Goal: Navigation & Orientation: Find specific page/section

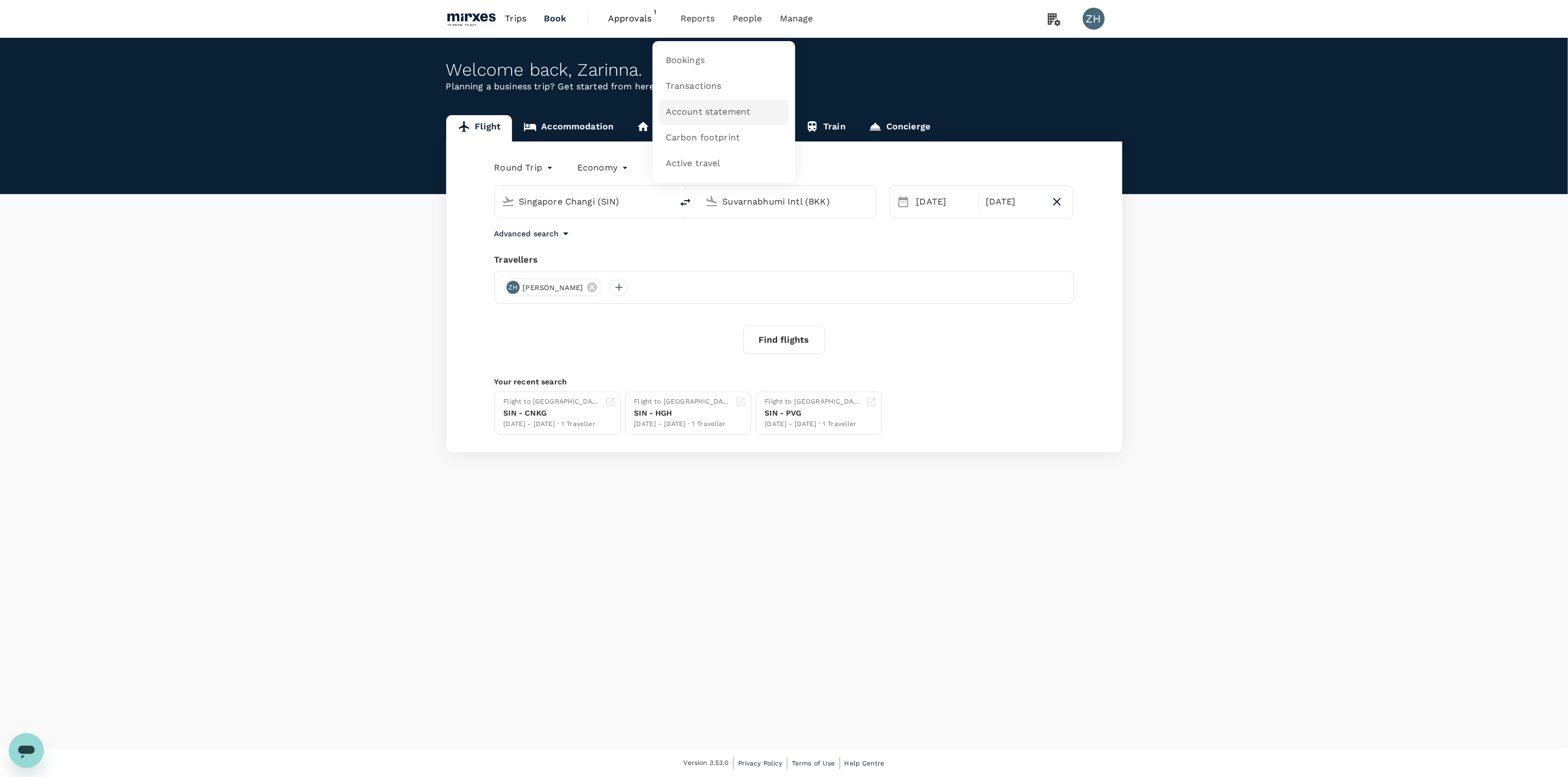
click at [703, 113] on span "Account statement" at bounding box center [709, 111] width 85 height 12
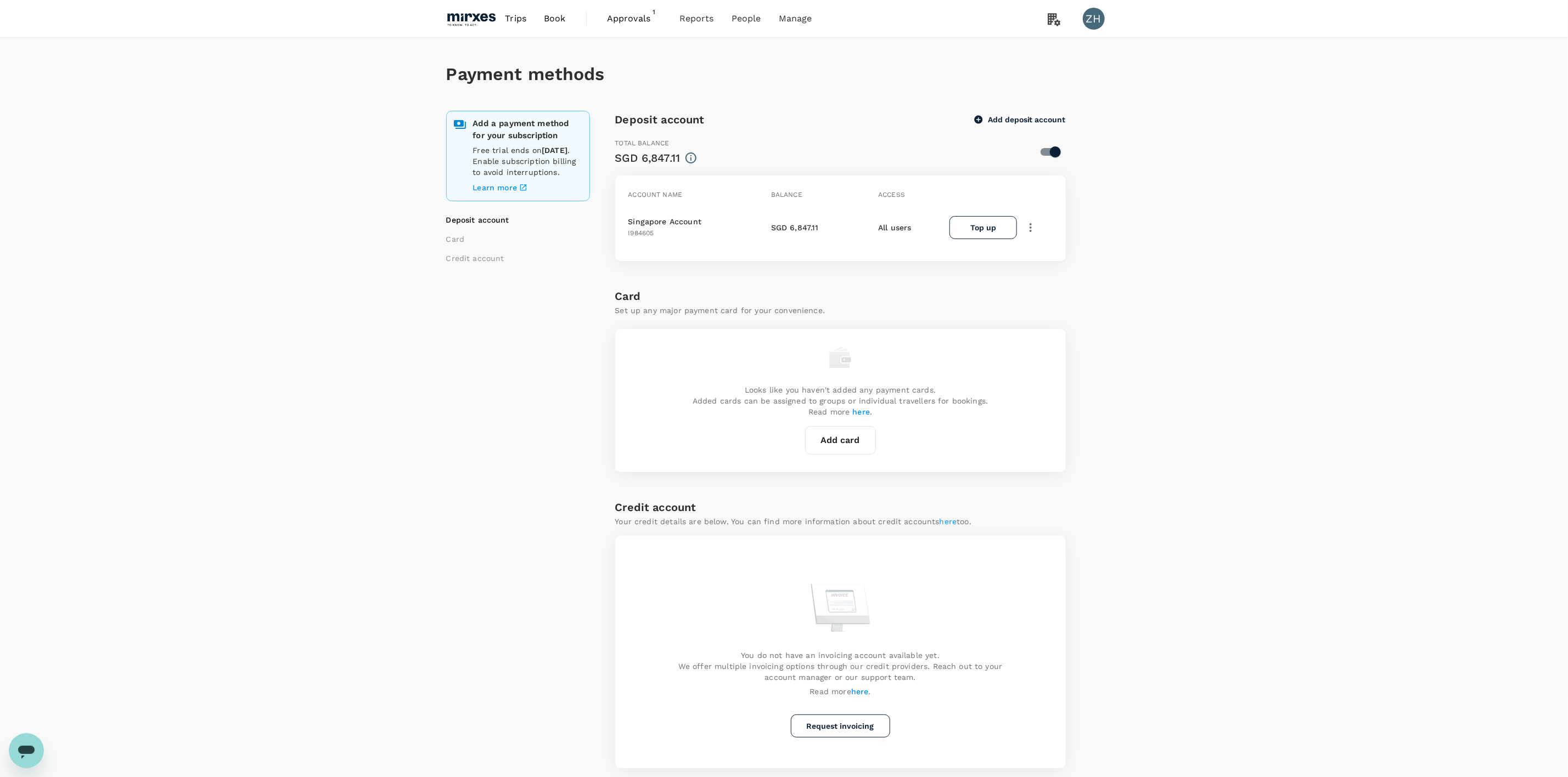
click at [616, 20] on span "Approvals" at bounding box center [634, 18] width 55 height 13
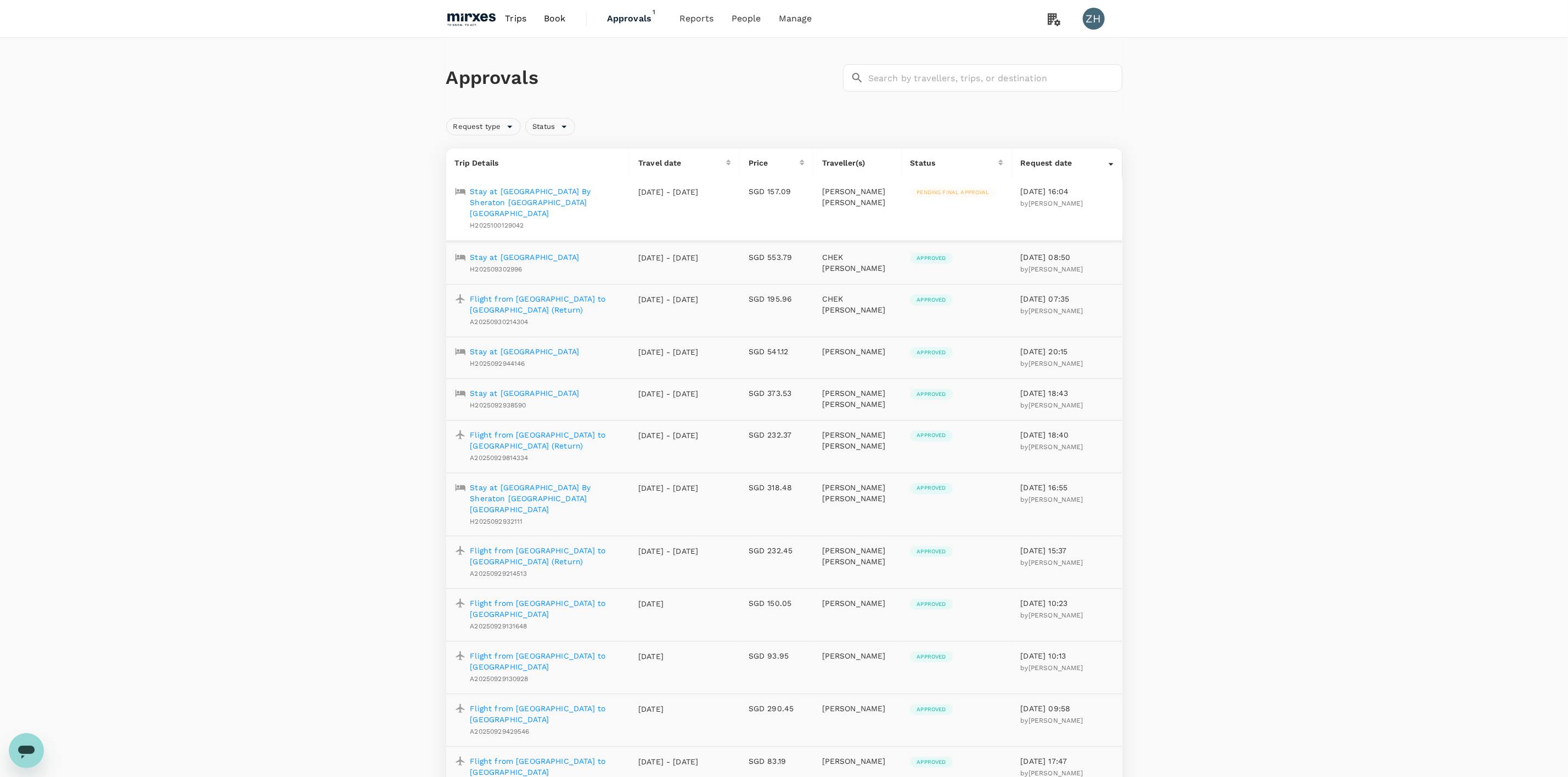
click at [1278, 391] on div "Approvals ​ ​ Request type Status Trip Details Travel date Price Traveller(s) S…" at bounding box center [784, 774] width 1568 height 1472
